Goal: Task Accomplishment & Management: Manage account settings

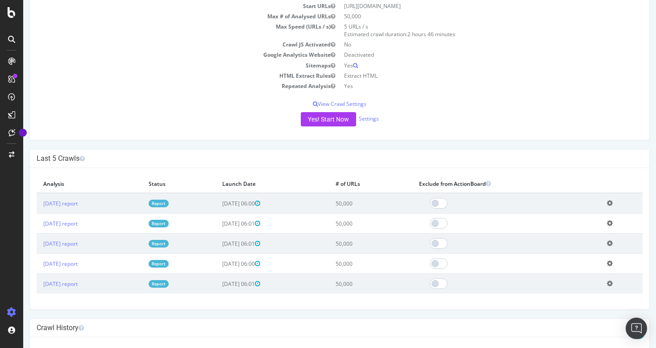
scroll to position [141, 0]
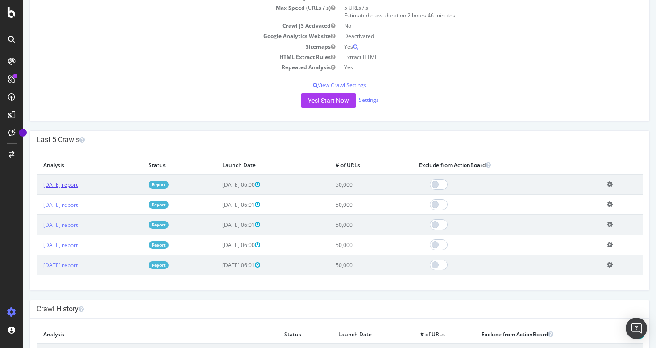
click at [76, 184] on link "[DATE] report" at bounding box center [60, 185] width 34 height 8
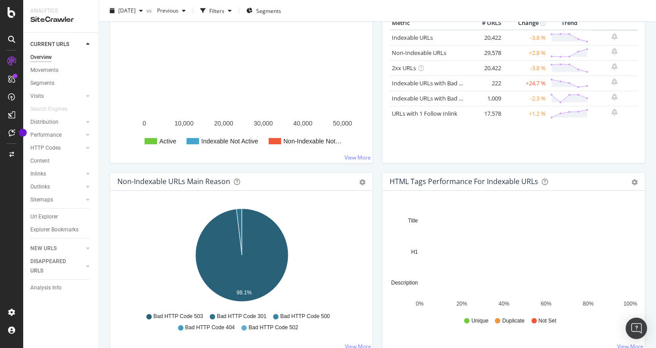
scroll to position [179, 0]
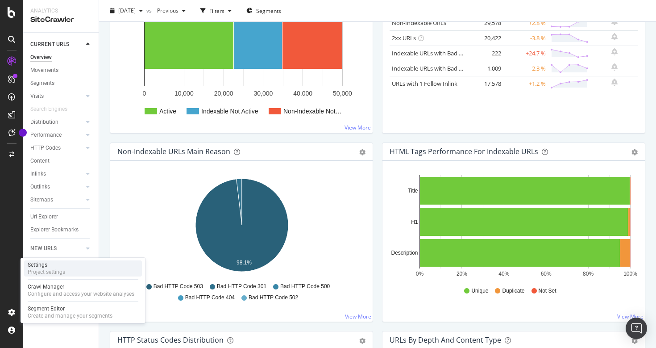
click at [68, 269] on div "Settings Project settings" at bounding box center [83, 268] width 118 height 16
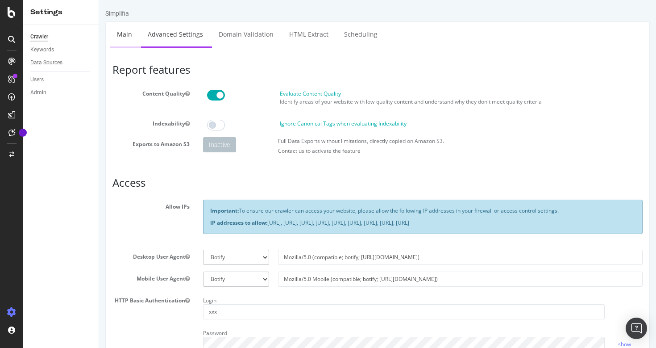
click at [125, 32] on link "Main" at bounding box center [124, 34] width 29 height 25
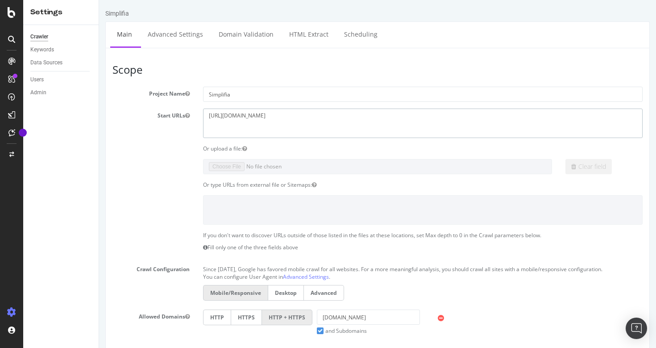
click at [267, 119] on textarea "[URL][DOMAIN_NAME]" at bounding box center [423, 123] width 440 height 29
click at [295, 119] on textarea "[URL][DOMAIN_NAME]" at bounding box center [423, 123] width 440 height 29
click at [299, 114] on textarea "[URL][DOMAIN_NAME]" at bounding box center [423, 123] width 440 height 29
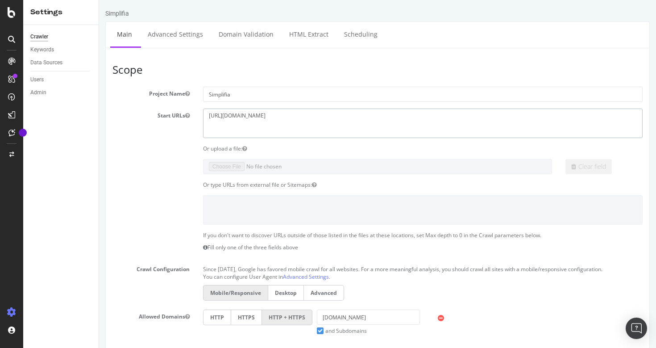
click at [299, 114] on textarea "[URL][DOMAIN_NAME]" at bounding box center [423, 123] width 440 height 29
paste textarea "qa-"
type textarea "[URL][DOMAIN_NAME]"
type input "[DOMAIN_NAME]"
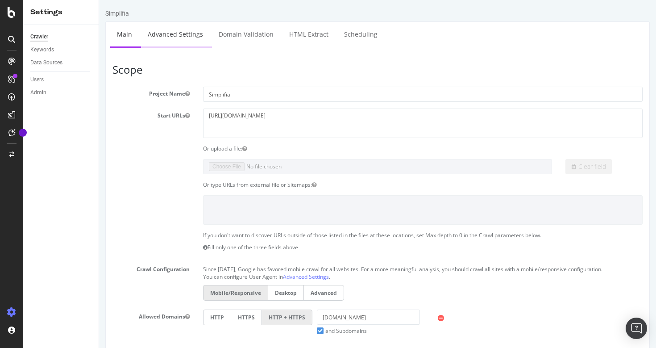
click at [182, 39] on link "Advanced Settings" at bounding box center [175, 34] width 69 height 25
click at [14, 15] on icon at bounding box center [12, 12] width 8 height 11
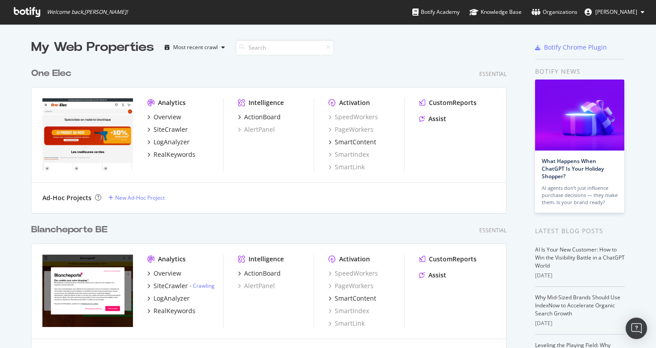
scroll to position [348, 656]
type input "simplifia"
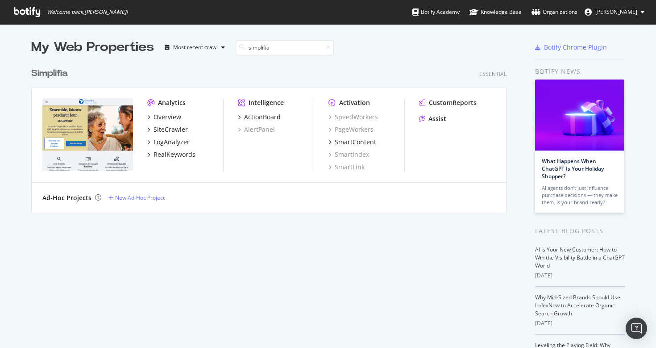
click at [58, 69] on b "Simplifia" at bounding box center [49, 73] width 37 height 9
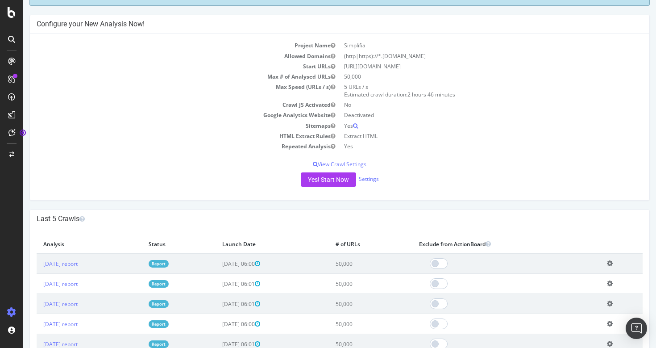
scroll to position [67, 0]
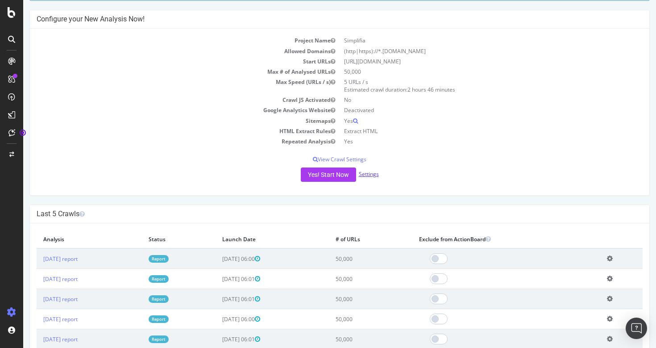
click at [366, 175] on link "Settings" at bounding box center [369, 174] width 20 height 8
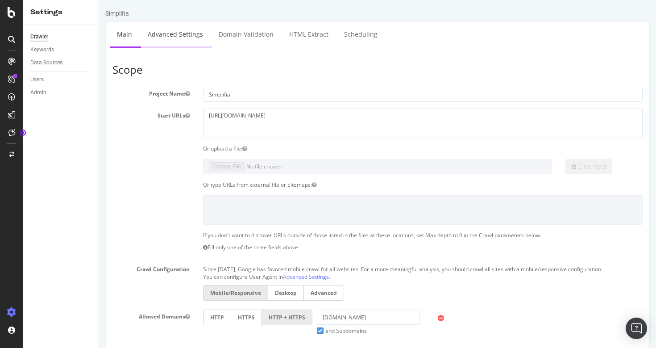
click at [178, 42] on link "Advanced Settings" at bounding box center [175, 34] width 69 height 25
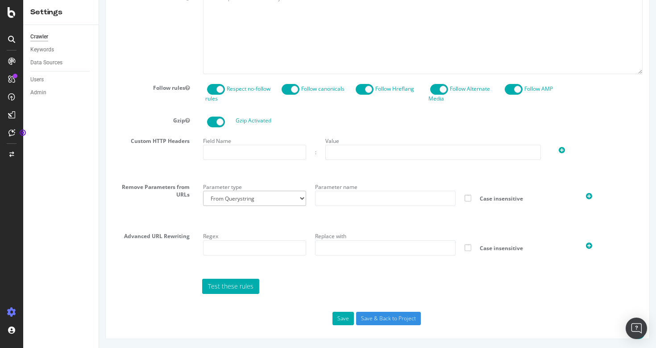
scroll to position [226, 0]
